Goal: Transaction & Acquisition: Purchase product/service

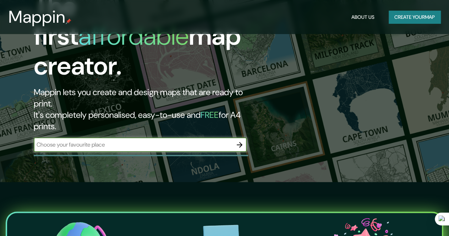
scroll to position [54, 0]
click at [182, 138] on div "​" at bounding box center [140, 145] width 213 height 14
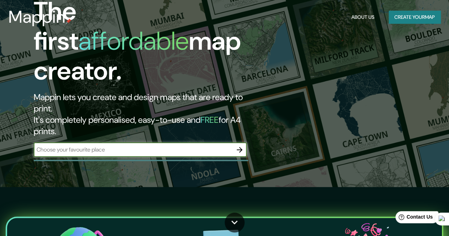
scroll to position [0, 0]
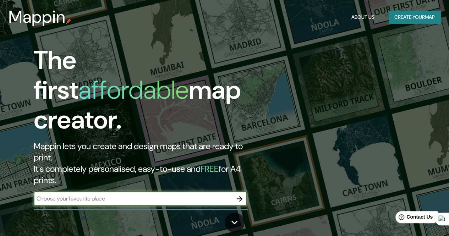
click at [108, 195] on input "text" at bounding box center [133, 199] width 199 height 8
type input "[GEOGRAPHIC_DATA]"
click at [243, 195] on icon "button" at bounding box center [239, 199] width 9 height 9
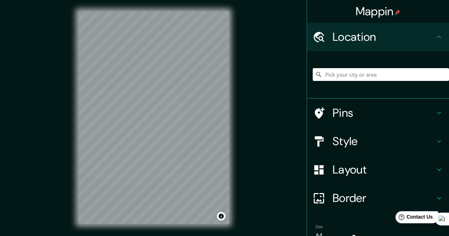
click at [234, 51] on div "© Mapbox © OpenStreetMap Improve this map" at bounding box center [153, 117] width 173 height 235
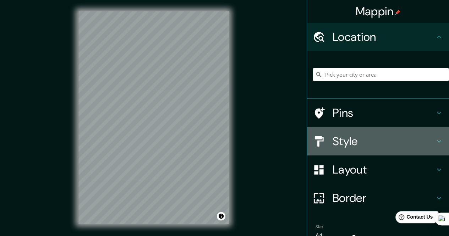
click at [346, 140] on h4 "Style" at bounding box center [384, 141] width 102 height 14
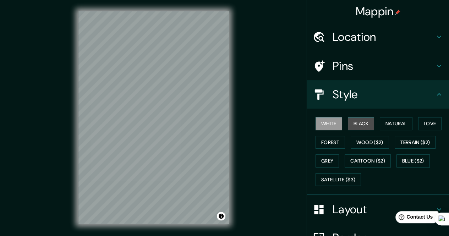
click at [354, 119] on button "Black" at bounding box center [361, 123] width 27 height 13
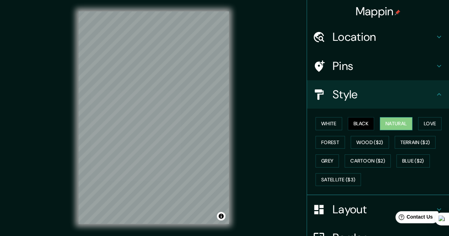
click at [398, 123] on button "Natural" at bounding box center [396, 123] width 33 height 13
click at [423, 125] on button "Love" at bounding box center [429, 123] width 23 height 13
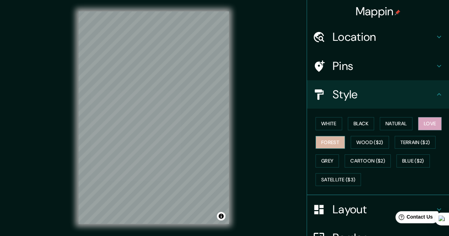
click at [337, 137] on button "Forest" at bounding box center [330, 142] width 29 height 13
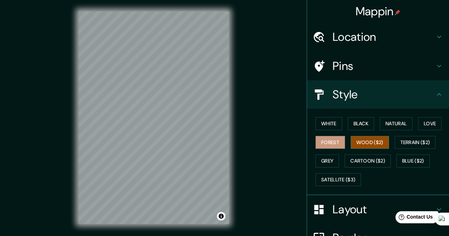
click at [376, 140] on button "Wood ($2)" at bounding box center [370, 142] width 38 height 13
click at [398, 125] on button "Natural" at bounding box center [396, 123] width 33 height 13
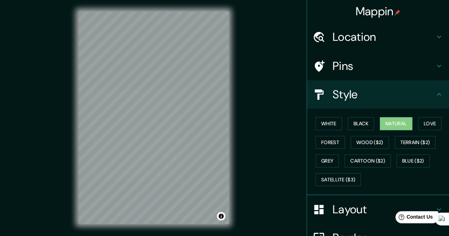
click at [435, 95] on icon at bounding box center [439, 94] width 9 height 9
click at [435, 93] on icon at bounding box center [439, 94] width 9 height 9
click at [360, 212] on h4 "Layout" at bounding box center [384, 209] width 102 height 14
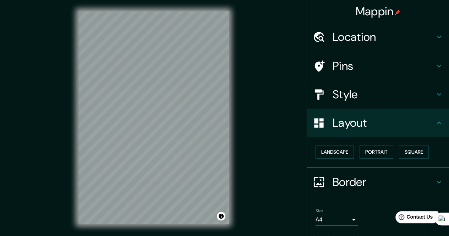
scroll to position [33, 0]
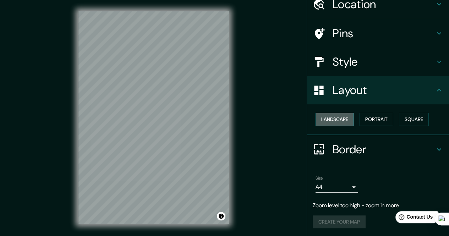
click at [345, 115] on button "Landscape" at bounding box center [335, 119] width 38 height 13
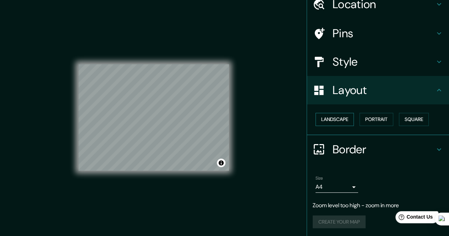
click at [345, 115] on button "Landscape" at bounding box center [335, 119] width 38 height 13
click at [366, 115] on button "Portrait" at bounding box center [377, 119] width 34 height 13
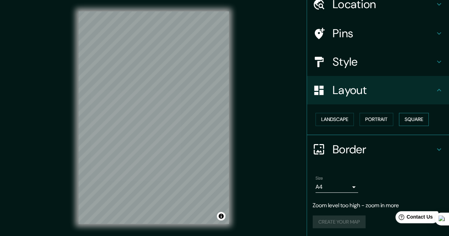
click at [405, 117] on button "Square" at bounding box center [414, 119] width 30 height 13
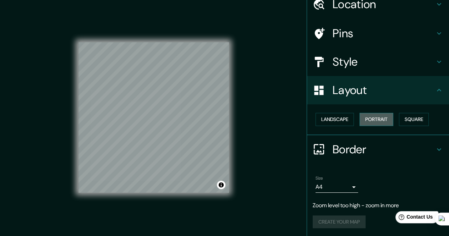
click at [373, 118] on button "Portrait" at bounding box center [377, 119] width 34 height 13
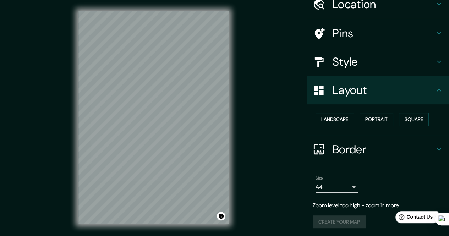
click at [343, 184] on body "Mappin Location Pins Style Layout Landscape Portrait Square Border Choose a bor…" at bounding box center [224, 118] width 449 height 236
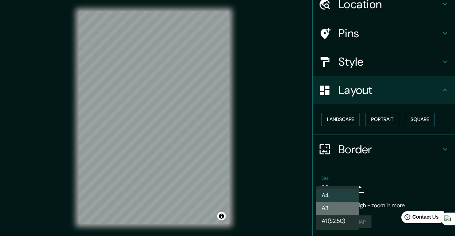
click at [341, 206] on li "A3" at bounding box center [337, 208] width 43 height 13
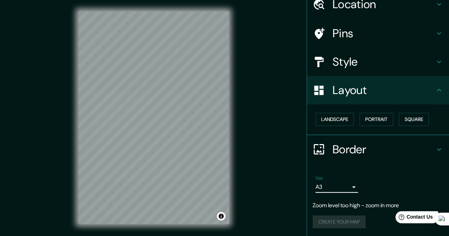
click at [343, 185] on body "Mappin Location Pins Style Layout Landscape Portrait Square Border Choose a bor…" at bounding box center [224, 118] width 449 height 236
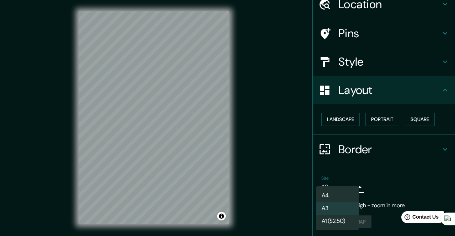
click at [330, 196] on li "A4" at bounding box center [337, 195] width 43 height 13
type input "single"
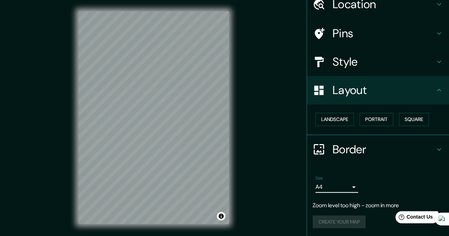
click at [435, 150] on icon at bounding box center [439, 149] width 9 height 9
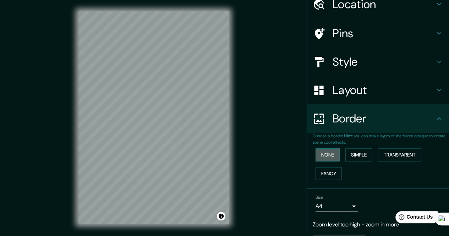
click at [328, 151] on button "None" at bounding box center [328, 154] width 24 height 13
click at [354, 152] on button "Simple" at bounding box center [359, 154] width 27 height 13
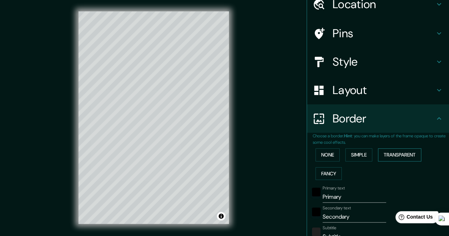
click at [384, 154] on button "Transparent" at bounding box center [399, 154] width 43 height 13
click at [334, 167] on button "Fancy" at bounding box center [329, 173] width 26 height 13
click at [320, 149] on button "None" at bounding box center [328, 154] width 24 height 13
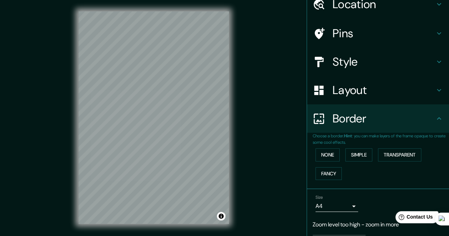
click at [435, 116] on icon at bounding box center [439, 118] width 9 height 9
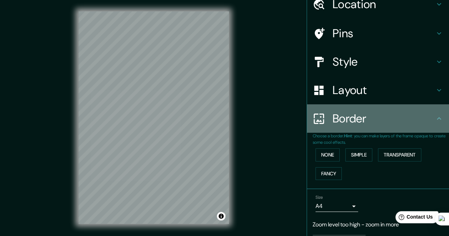
click at [435, 116] on icon at bounding box center [439, 118] width 9 height 9
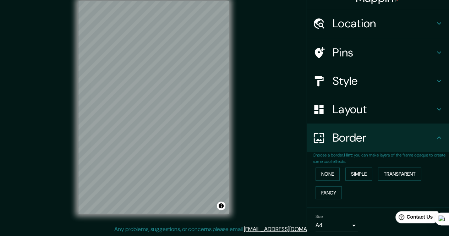
scroll to position [0, 0]
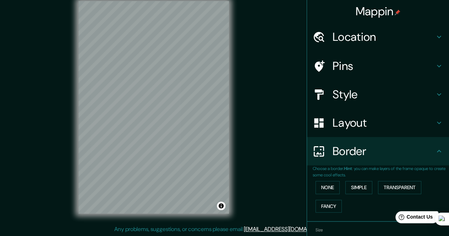
click at [369, 120] on h4 "Layout" at bounding box center [384, 123] width 102 height 14
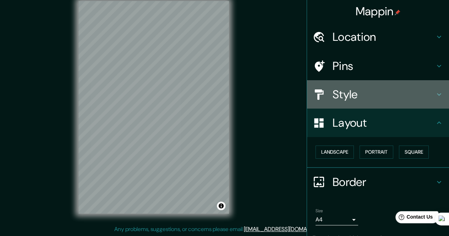
click at [368, 101] on h4 "Style" at bounding box center [384, 94] width 102 height 14
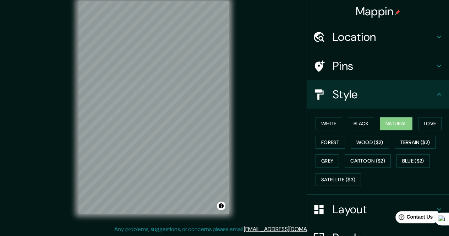
click at [362, 68] on h4 "Pins" at bounding box center [384, 66] width 102 height 14
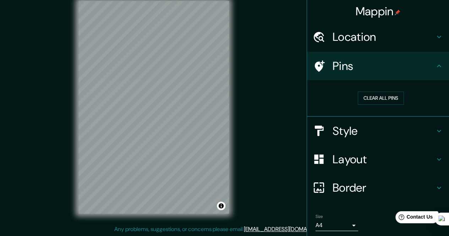
click at [365, 45] on div "Location" at bounding box center [378, 37] width 142 height 28
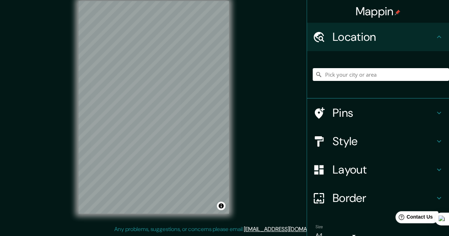
click at [355, 107] on h4 "Pins" at bounding box center [384, 113] width 102 height 14
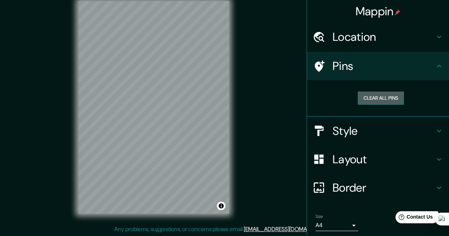
click at [369, 100] on button "Clear all pins" at bounding box center [381, 98] width 46 height 13
click at [222, 77] on div at bounding box center [223, 77] width 6 height 6
click at [156, 64] on div at bounding box center [154, 64] width 6 height 6
click at [150, 45] on div at bounding box center [150, 48] width 6 height 6
click at [148, 47] on div at bounding box center [149, 48] width 6 height 6
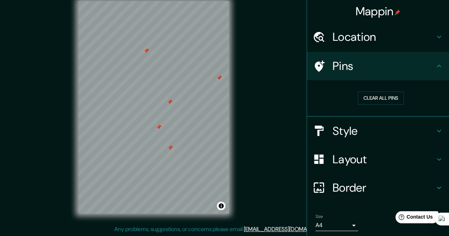
click at [170, 103] on div at bounding box center [170, 102] width 6 height 6
click at [147, 51] on div at bounding box center [146, 51] width 6 height 6
click at [219, 76] on div at bounding box center [219, 78] width 6 height 6
click at [170, 105] on div at bounding box center [170, 106] width 6 height 6
click at [149, 93] on div at bounding box center [149, 93] width 6 height 6
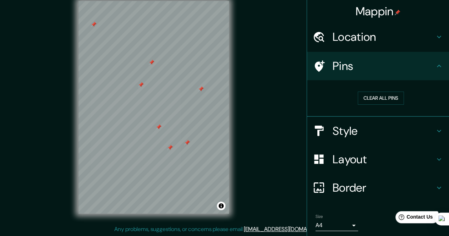
click at [379, 35] on h4 "Location" at bounding box center [384, 37] width 102 height 14
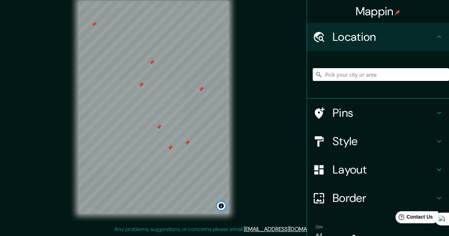
click at [220, 206] on button "Toggle attribution" at bounding box center [221, 206] width 9 height 9
